Goal: Navigation & Orientation: Find specific page/section

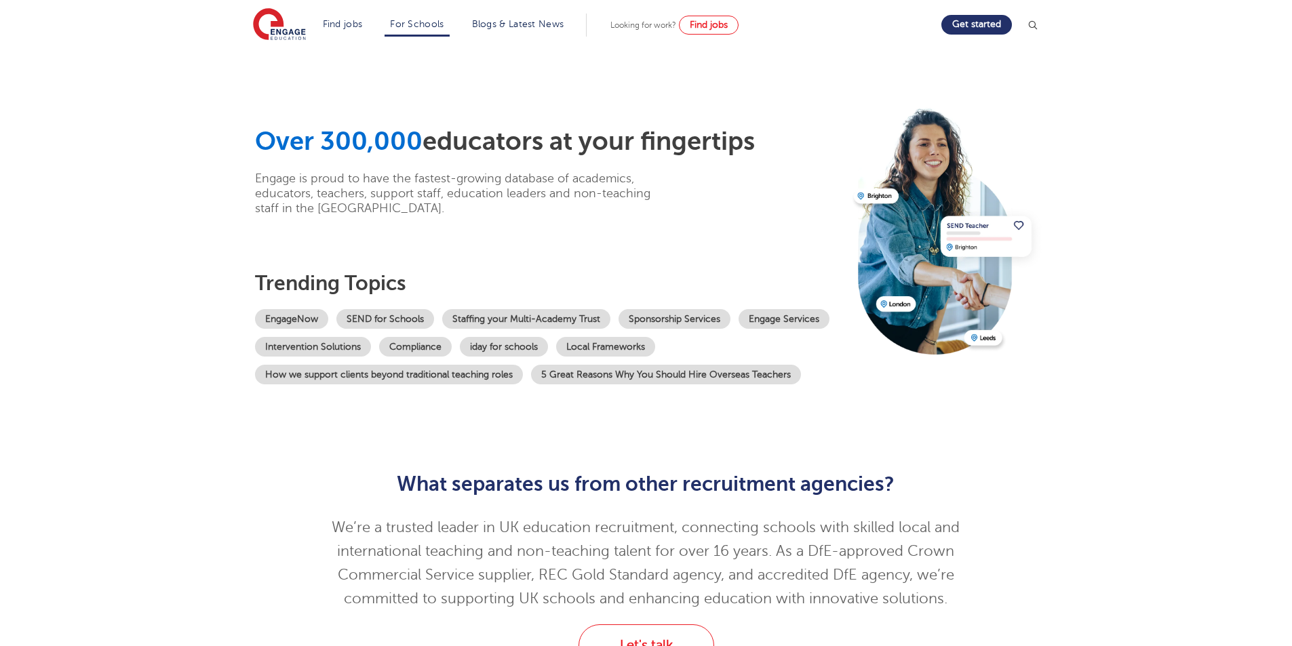
click at [1174, 197] on section "Over 300,000 educators at your fingertips Engage is proud to have the fastest-g…" at bounding box center [646, 250] width 1292 height 403
drag, startPoint x: 287, startPoint y: 23, endPoint x: 296, endPoint y: 18, distance: 10.9
click at [1131, 202] on section "Over 300,000 educators at your fingertips Engage is proud to have the fastest-g…" at bounding box center [646, 250] width 1292 height 403
click at [1035, 197] on img at bounding box center [946, 228] width 193 height 252
